Goal: Information Seeking & Learning: Learn about a topic

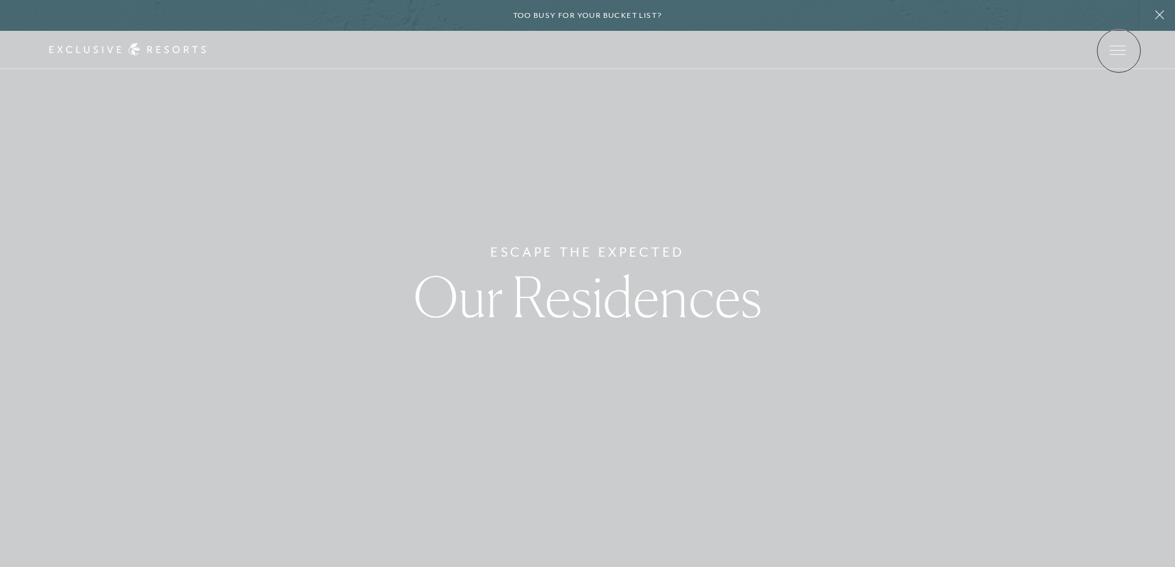
click at [1119, 51] on span "Open navigation" at bounding box center [1117, 50] width 16 height 9
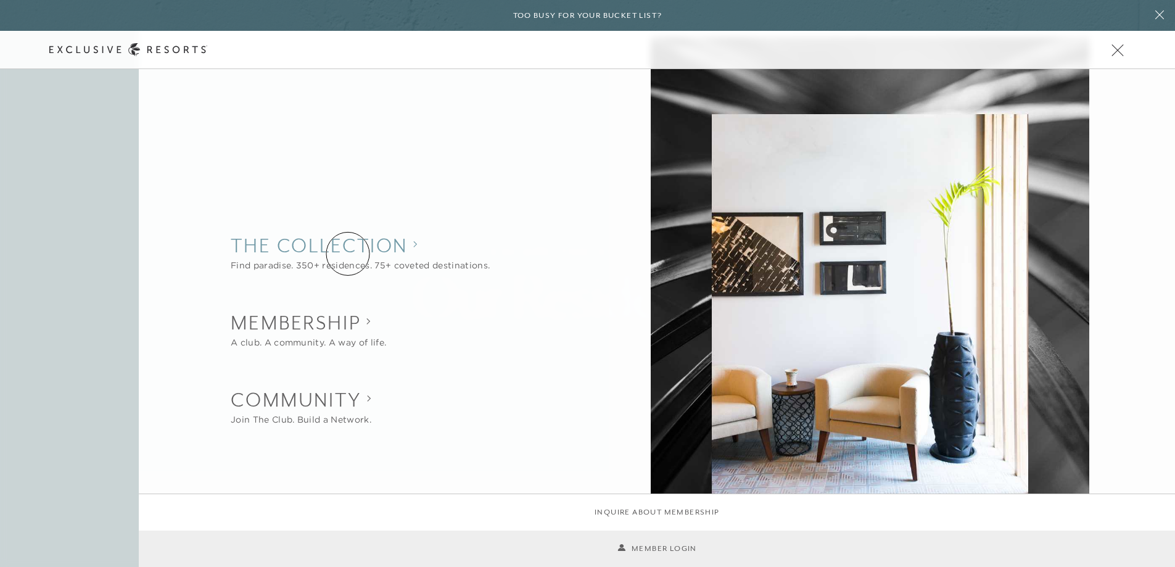
click at [348, 253] on collection "The Collection" at bounding box center [360, 245] width 259 height 27
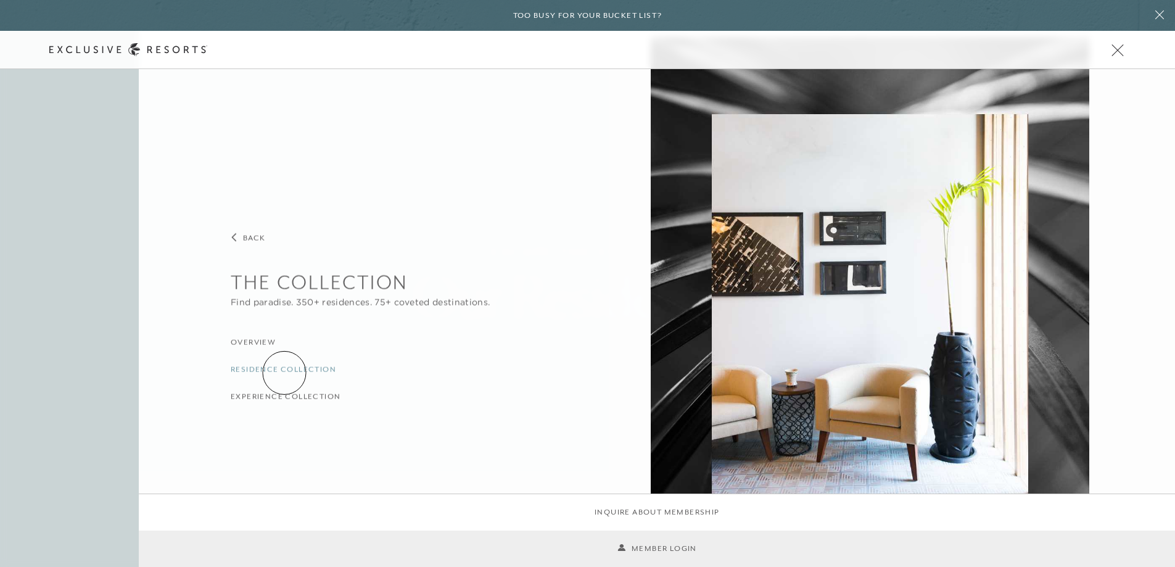
click at [284, 372] on h3 "Residence Collection" at bounding box center [283, 369] width 105 height 12
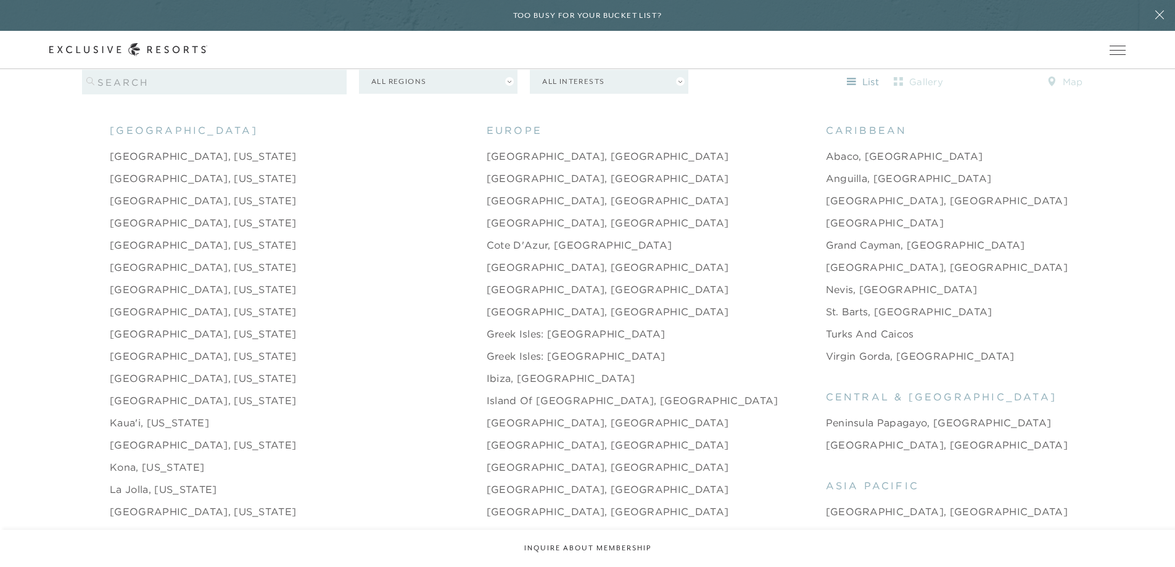
scroll to position [1295, 0]
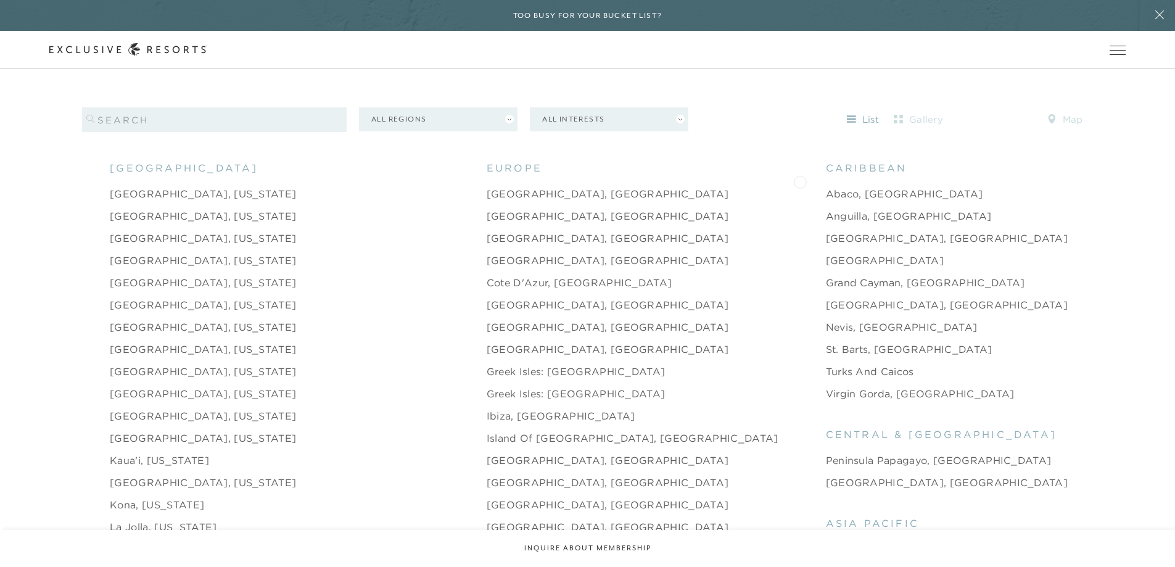
click at [826, 186] on link "Abaco, [GEOGRAPHIC_DATA]" at bounding box center [904, 193] width 157 height 15
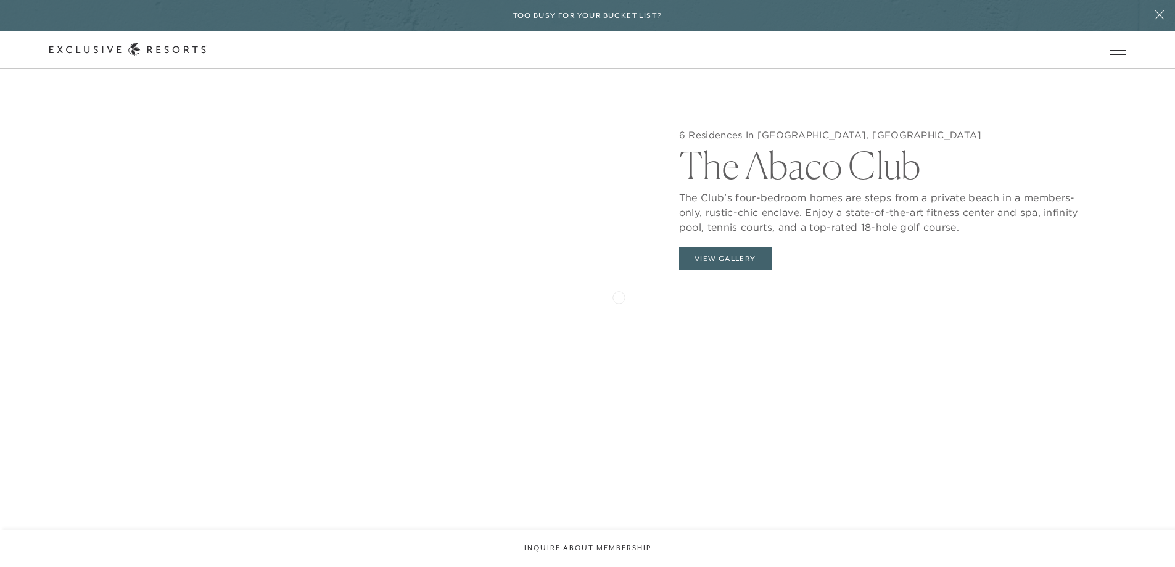
scroll to position [1418, 0]
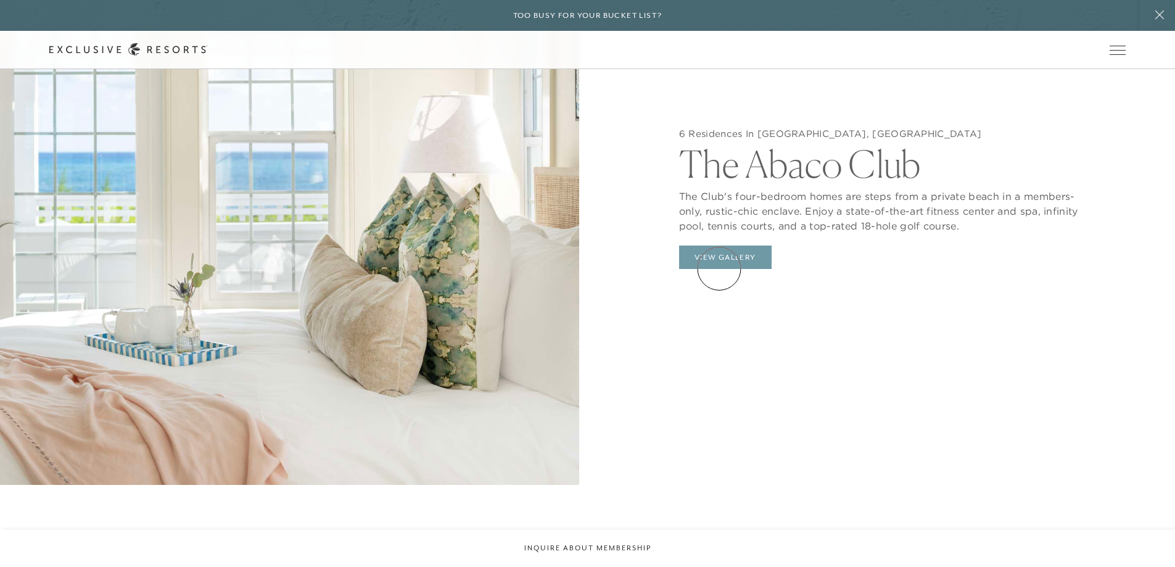
click at [719, 268] on button "View Gallery" at bounding box center [725, 256] width 92 height 23
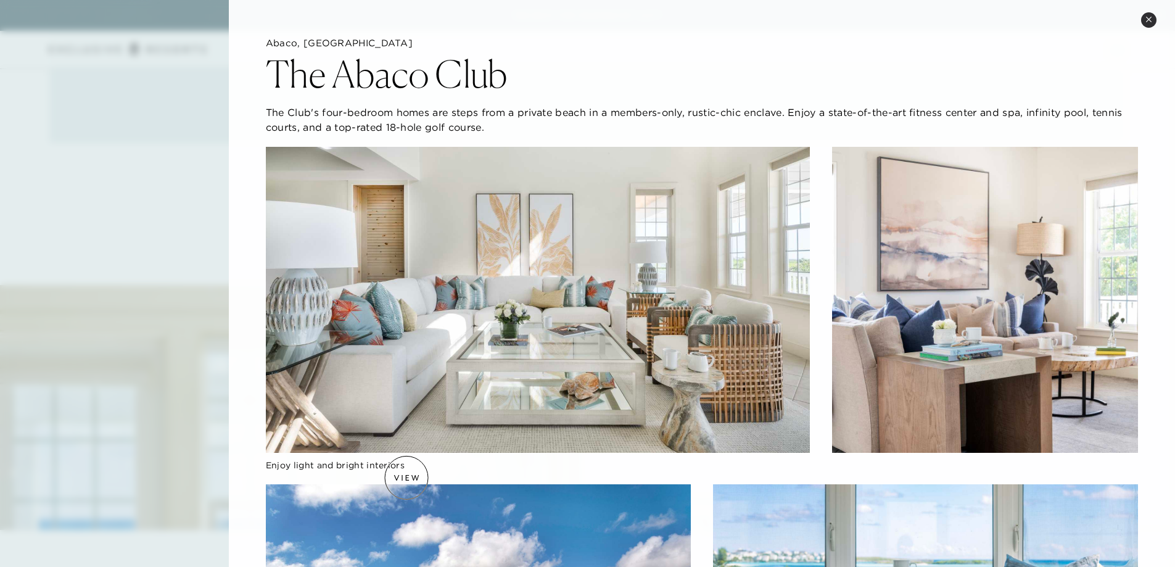
scroll to position [1048, 0]
click at [1148, 17] on icon at bounding box center [1148, 19] width 7 height 7
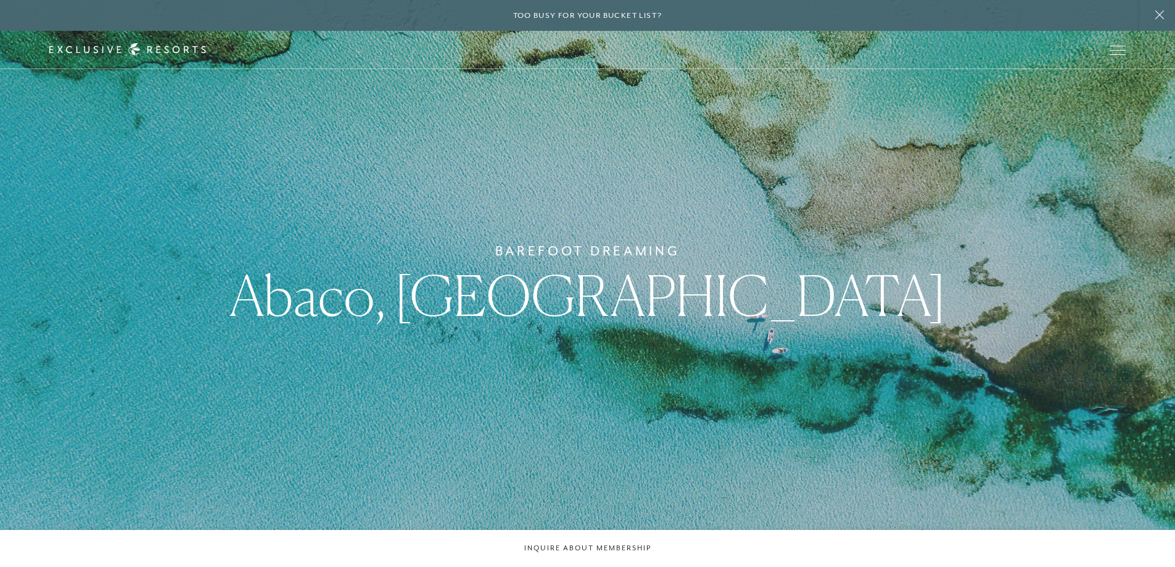
scroll to position [0, 0]
click at [1119, 46] on button "Open navigation" at bounding box center [1117, 50] width 16 height 9
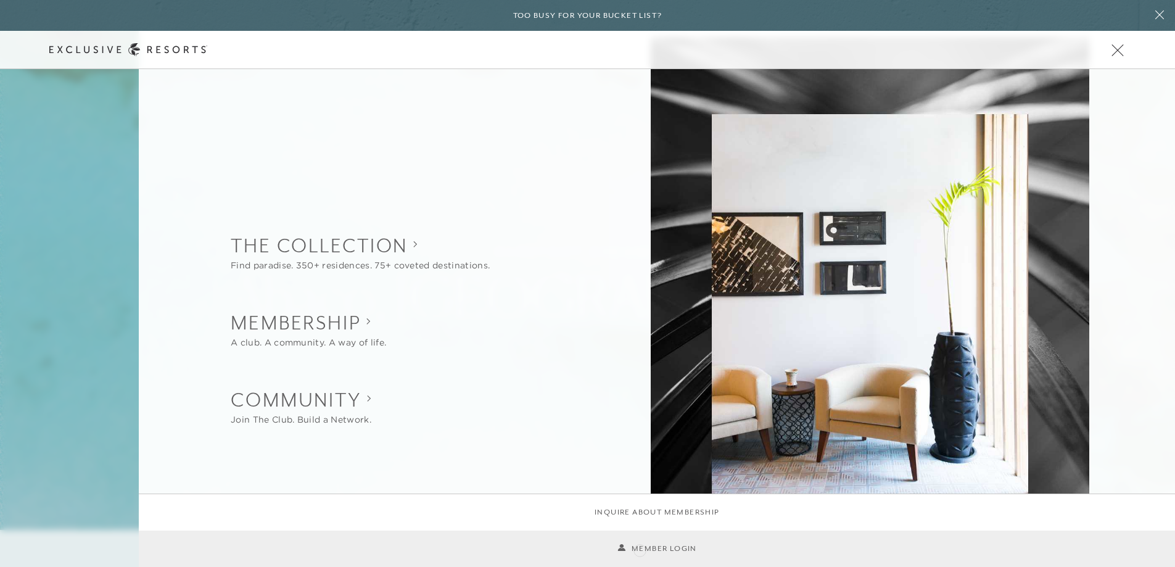
click at [639, 549] on link "Member Login" at bounding box center [657, 549] width 80 height 12
